Goal: Register for event/course

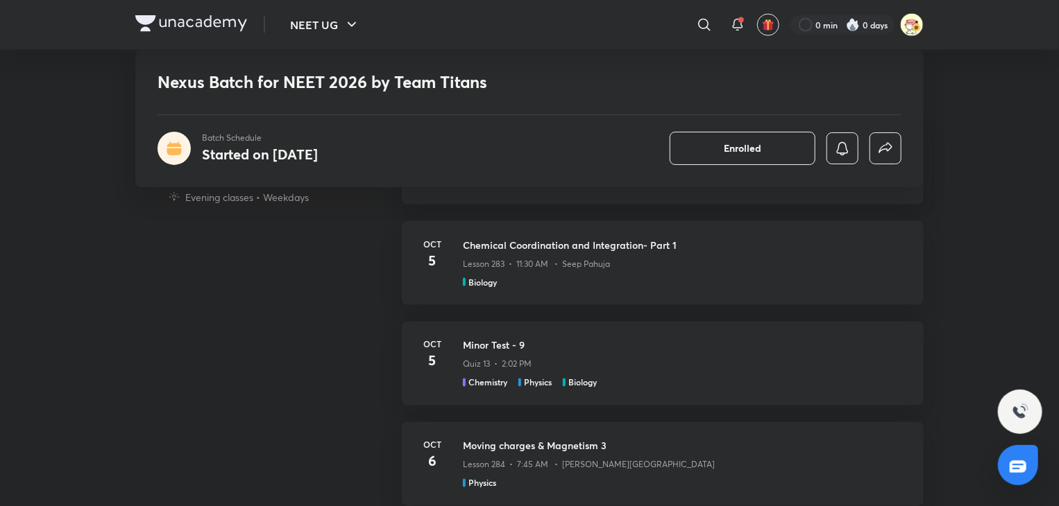
scroll to position [1002, 0]
click at [545, 280] on div "Biology" at bounding box center [685, 285] width 444 height 12
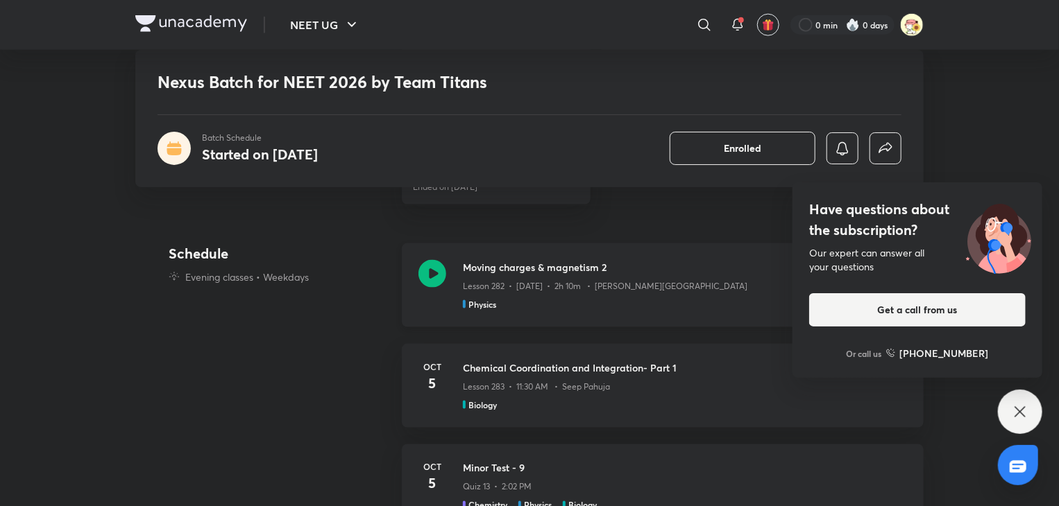
scroll to position [999, 0]
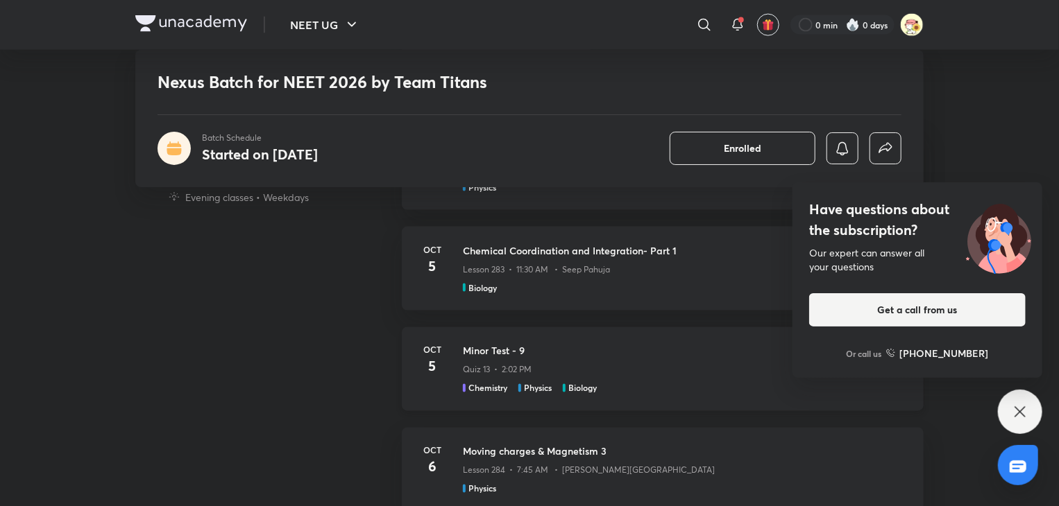
click at [437, 366] on h4 "5" at bounding box center [432, 367] width 28 height 21
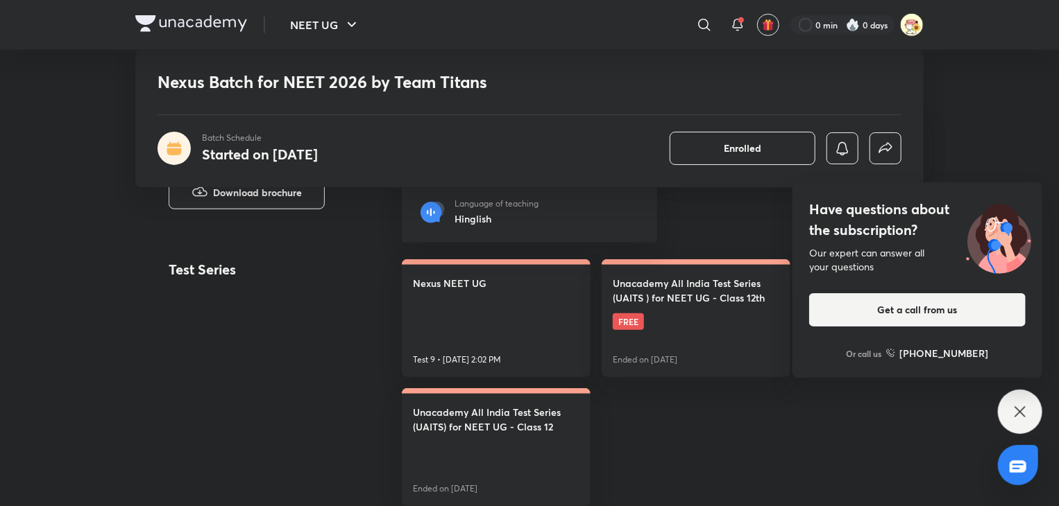
scroll to position [577, 0]
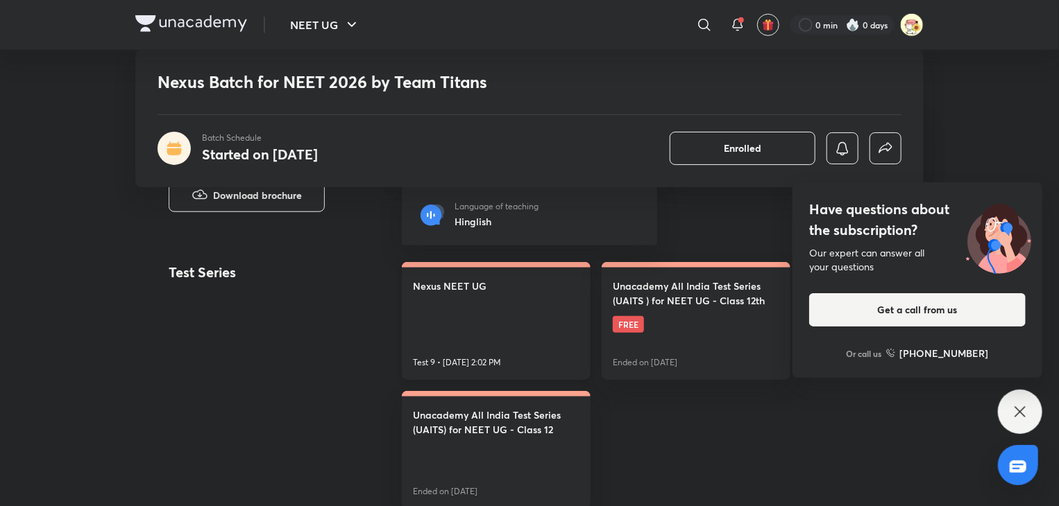
click at [536, 308] on link "Nexus NEET UG Test 9 • Oct 5, 2:02 PM" at bounding box center [496, 321] width 189 height 118
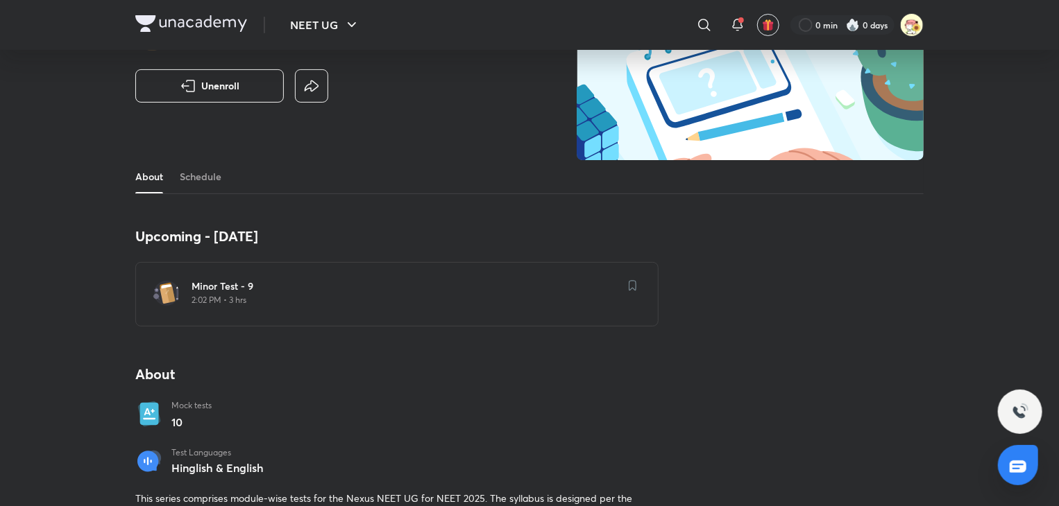
scroll to position [117, 0]
click at [447, 301] on p "2:02 PM • 3 hrs" at bounding box center [404, 299] width 427 height 11
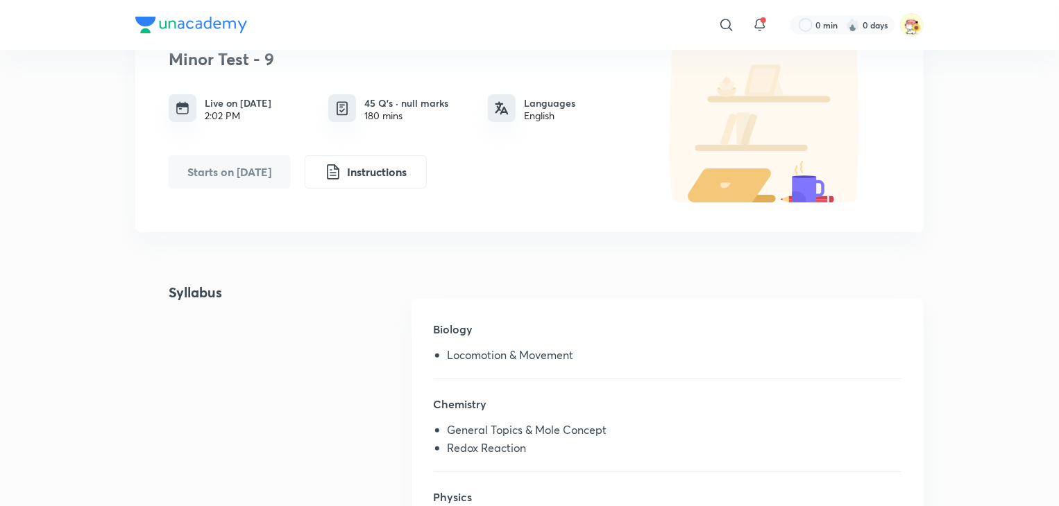
scroll to position [105, 0]
click at [394, 183] on button "Instructions" at bounding box center [366, 170] width 122 height 33
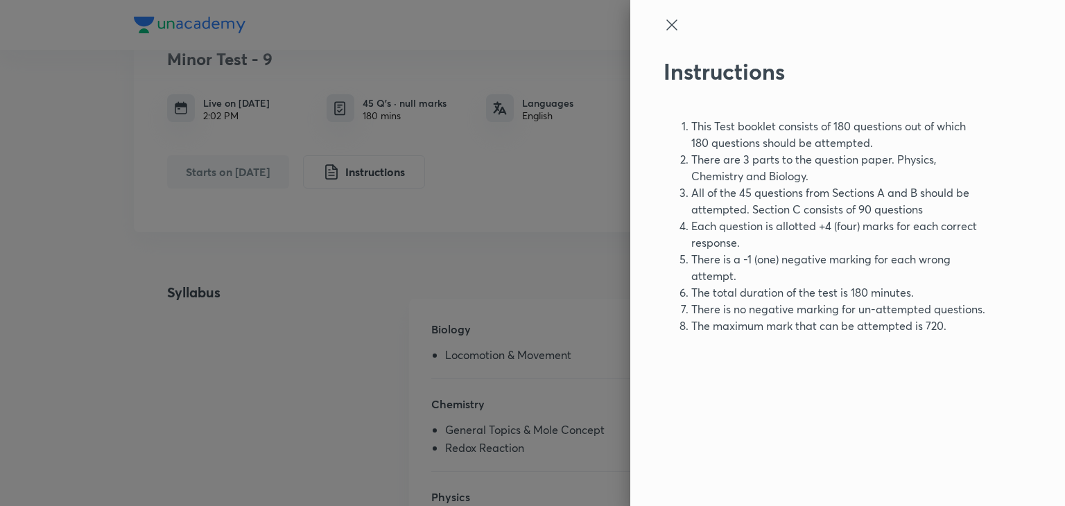
click at [678, 39] on div at bounding box center [825, 38] width 322 height 42
click at [673, 31] on icon at bounding box center [672, 25] width 17 height 17
